Goal: Find contact information: Find contact information

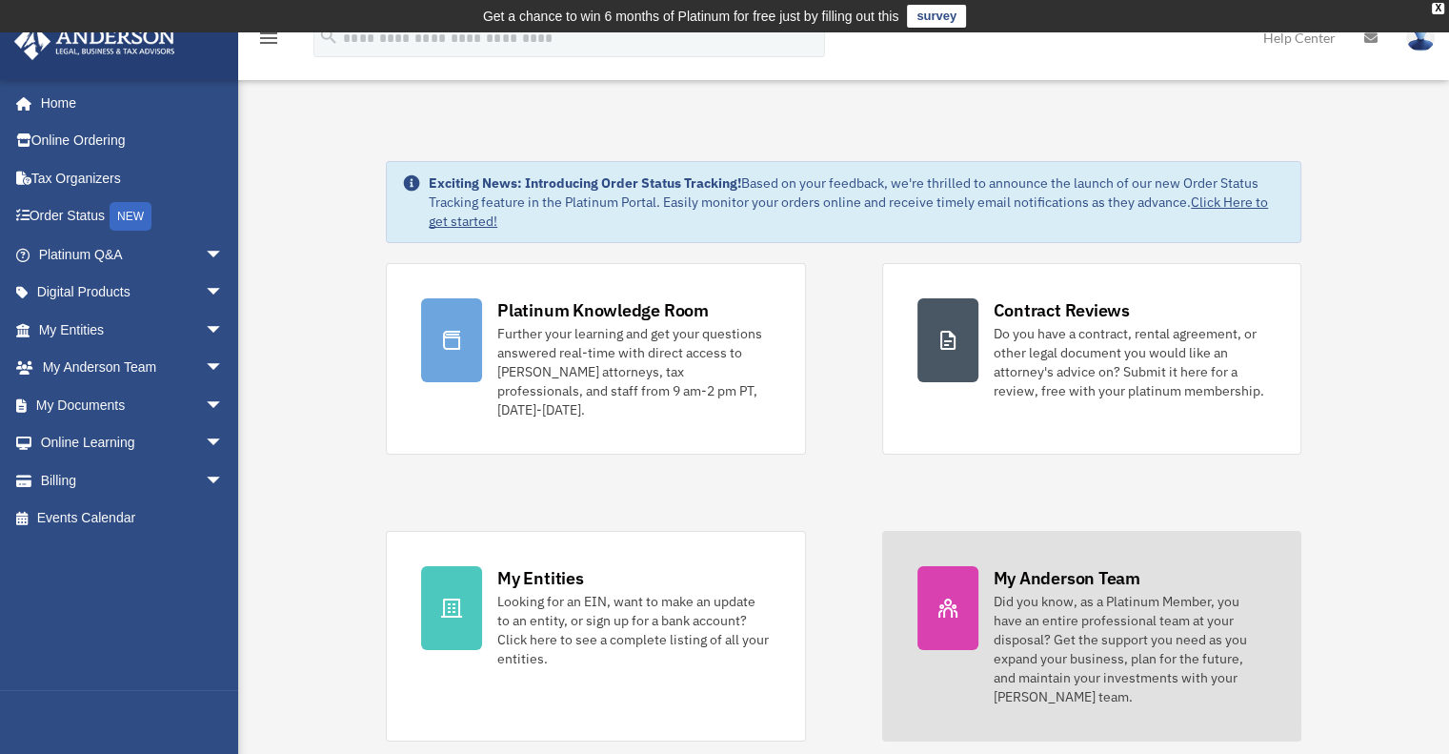
click at [1073, 592] on div "Did you know, as a Platinum Member, you have an entire professional team at you…" at bounding box center [1130, 649] width 272 height 114
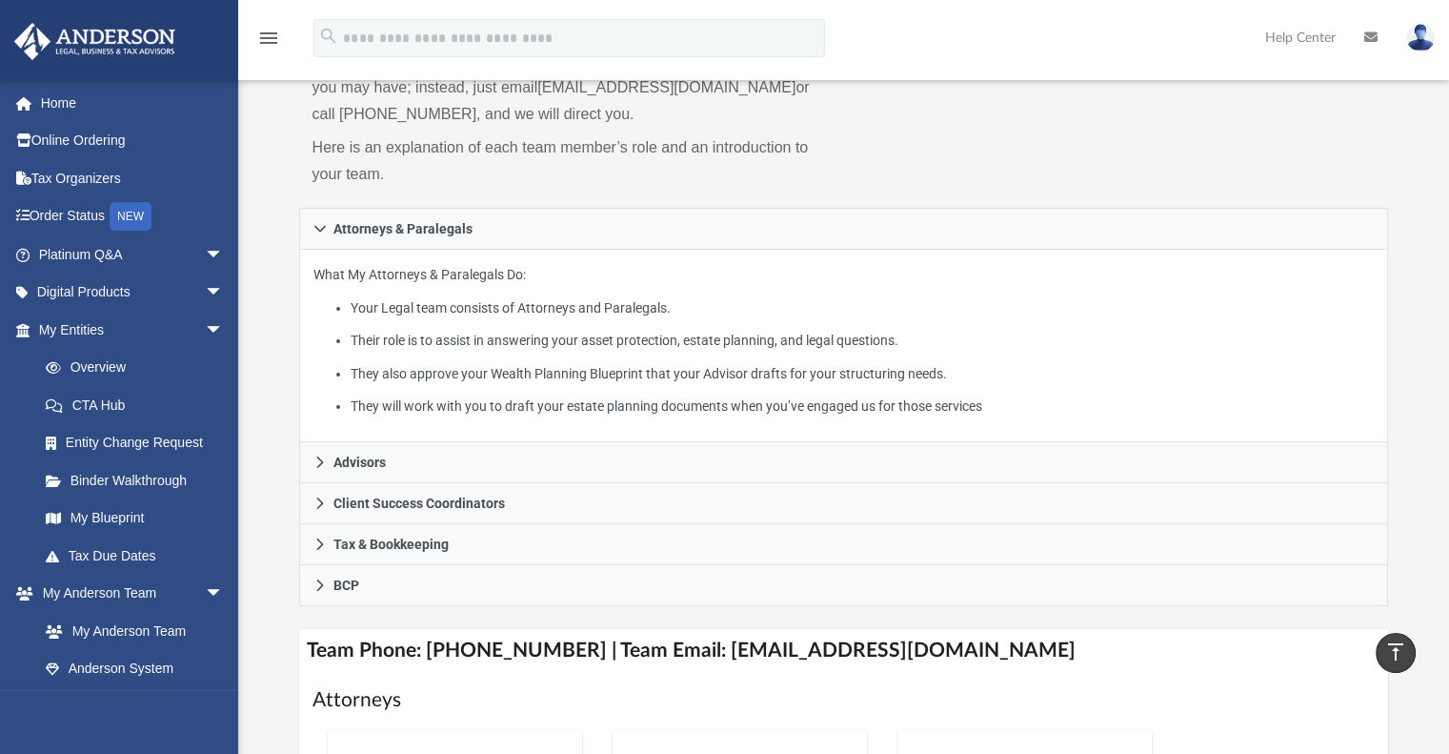
scroll to position [191, 0]
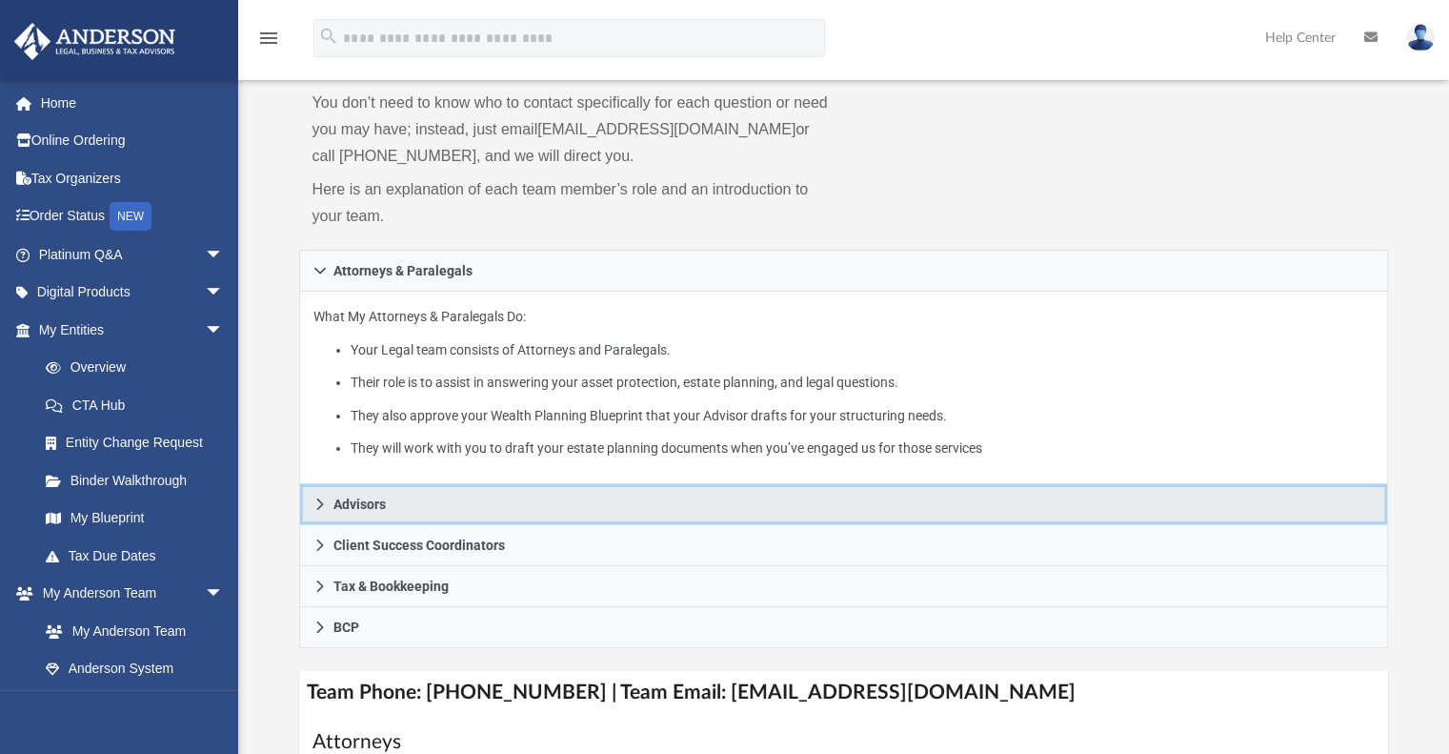
click at [324, 498] on icon at bounding box center [319, 503] width 13 height 13
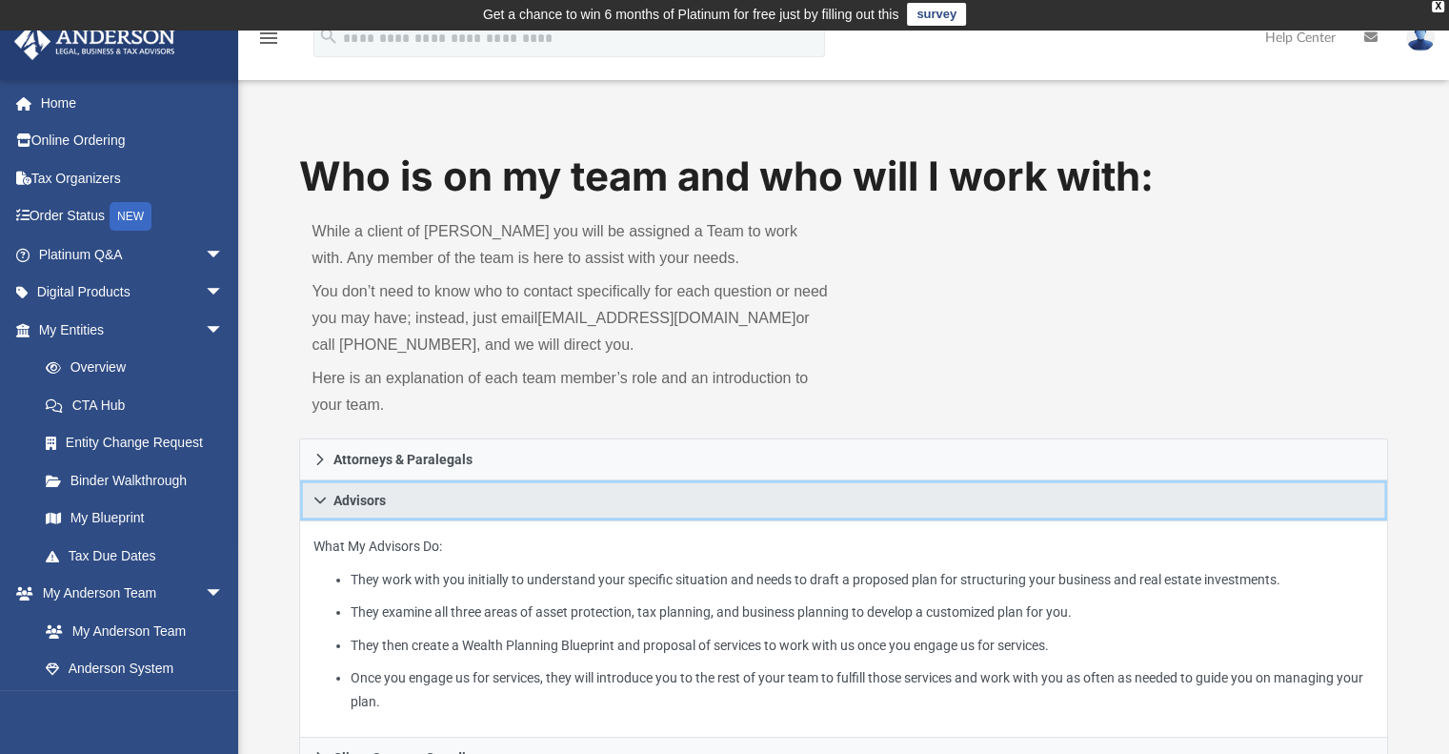
scroll to position [0, 0]
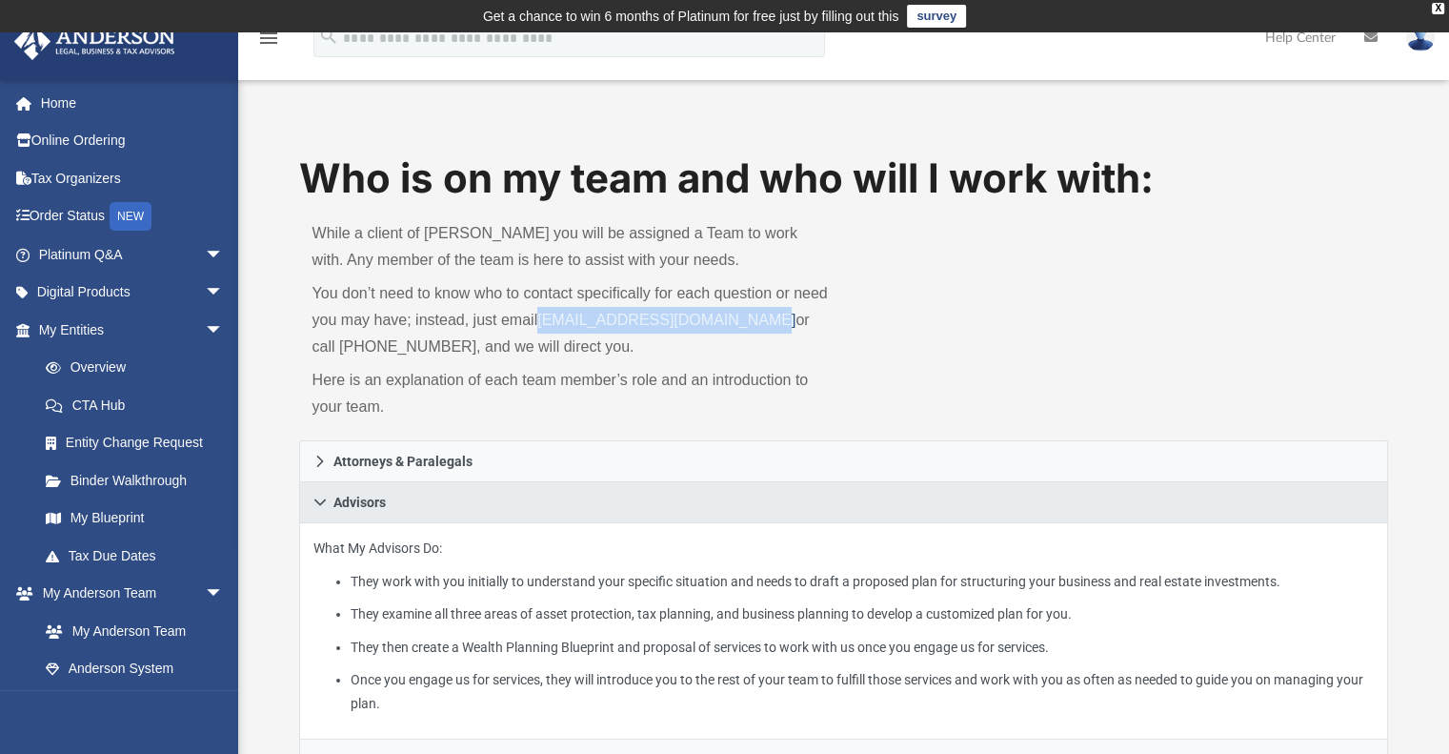
drag, startPoint x: 766, startPoint y: 318, endPoint x: 547, endPoint y: 323, distance: 219.2
click at [547, 323] on p "You don’t need to know who to contact specifically for each question or need yo…" at bounding box center [571, 320] width 518 height 80
copy link "myteam@andersonadvisors.com"
click at [951, 16] on link "survey" at bounding box center [936, 16] width 59 height 23
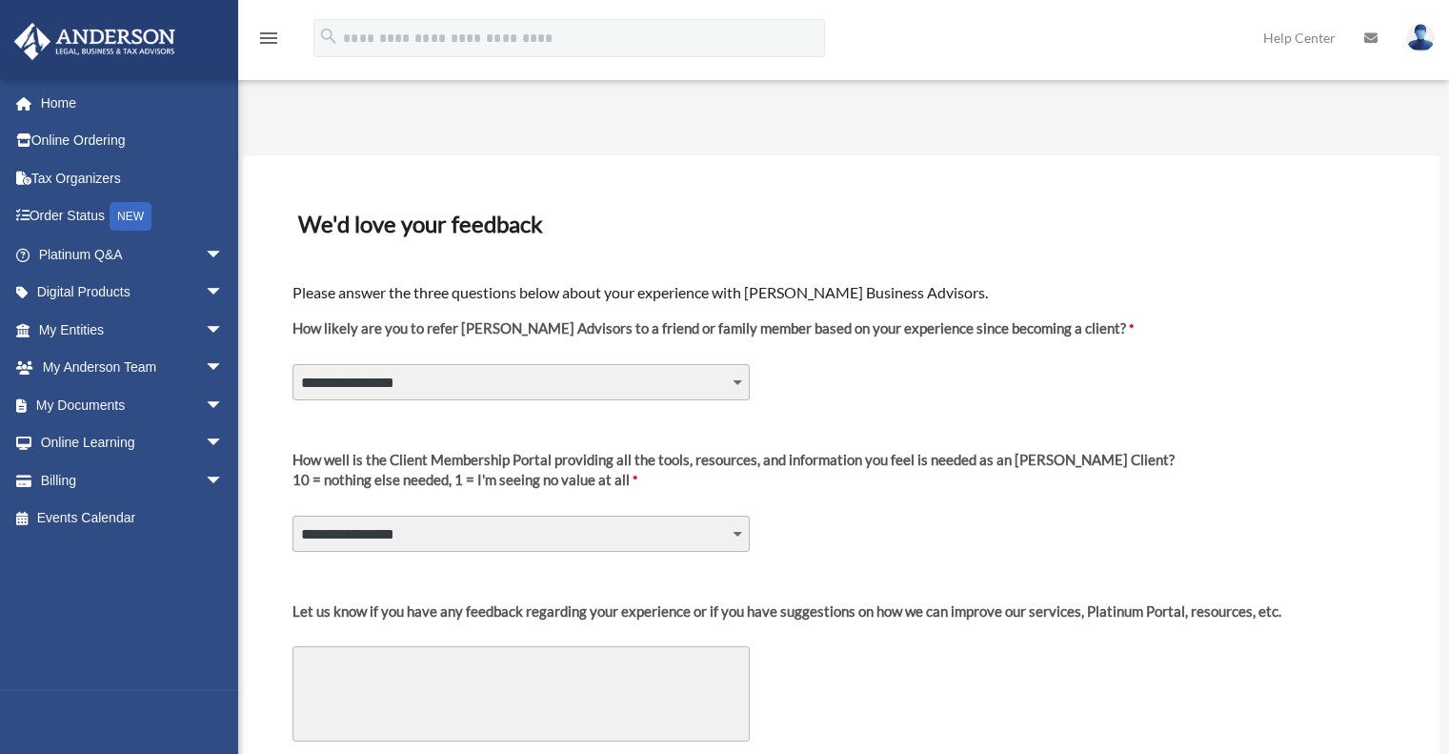
click at [638, 388] on select "**********" at bounding box center [520, 382] width 457 height 36
click at [1421, 37] on img at bounding box center [1420, 38] width 29 height 28
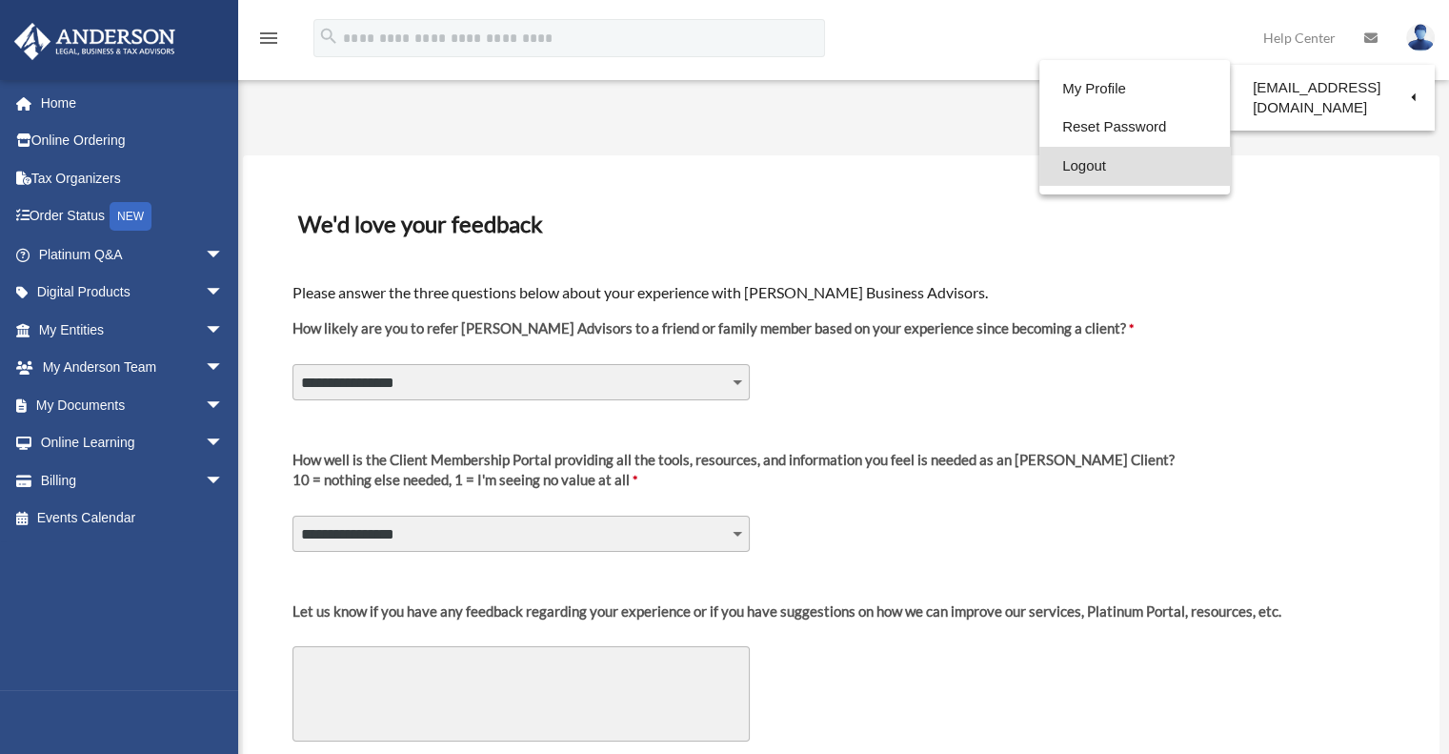
click at [1060, 174] on link "Logout" at bounding box center [1134, 166] width 191 height 39
